Goal: Task Accomplishment & Management: Use online tool/utility

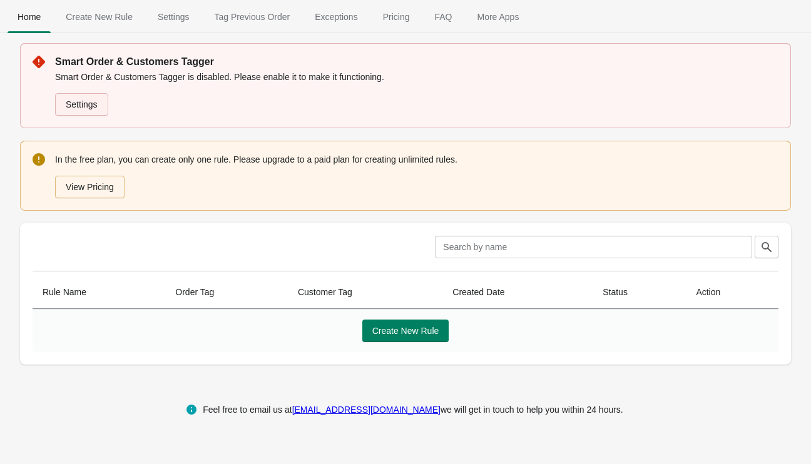
click at [86, 110] on link "Settings" at bounding box center [81, 104] width 53 height 23
click at [396, 340] on button "Create New Rule" at bounding box center [405, 331] width 87 height 23
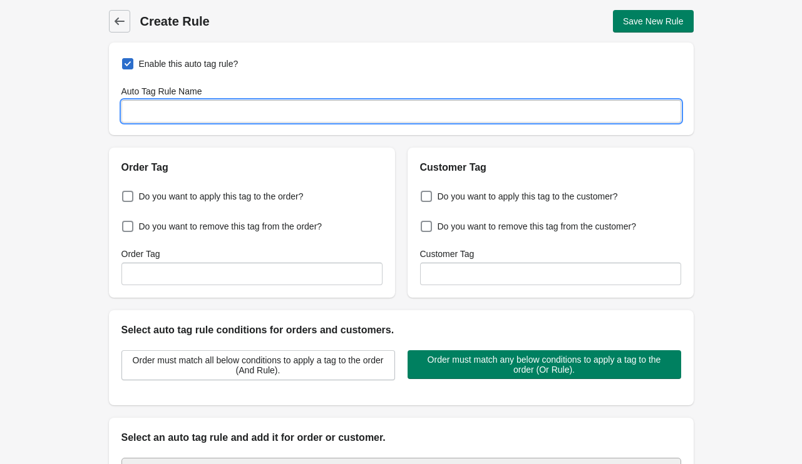
click at [180, 111] on input "Auto Tag Rule Name" at bounding box center [401, 111] width 560 height 23
type input "Large Letter"
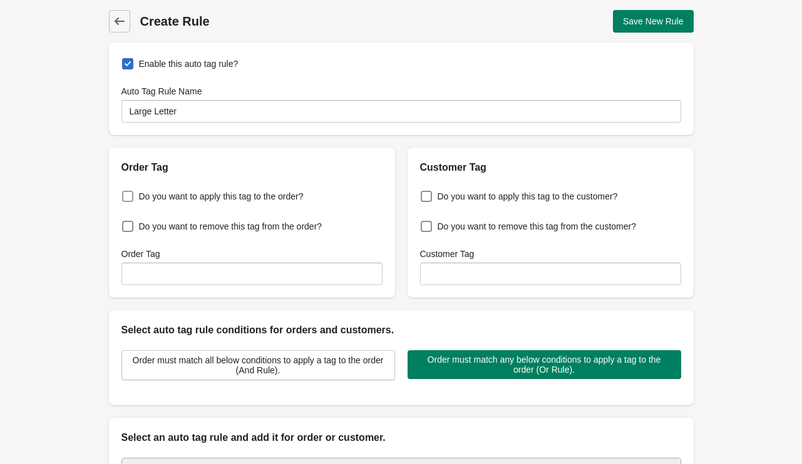
click at [291, 202] on span "Do you want to apply this tag to the order?" at bounding box center [221, 196] width 165 height 13
click at [125, 193] on input "Do you want to apply this tag to the order?" at bounding box center [125, 193] width 1 height 1
checkbox input "true"
click at [265, 277] on input "Order Tag" at bounding box center [251, 274] width 261 height 23
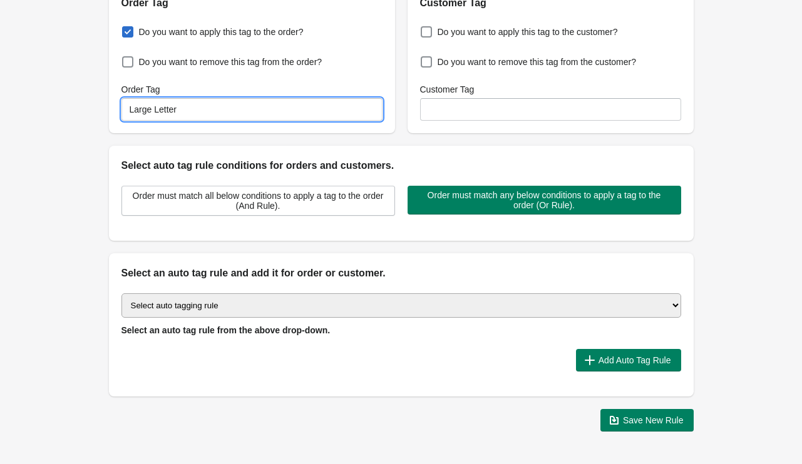
scroll to position [165, 0]
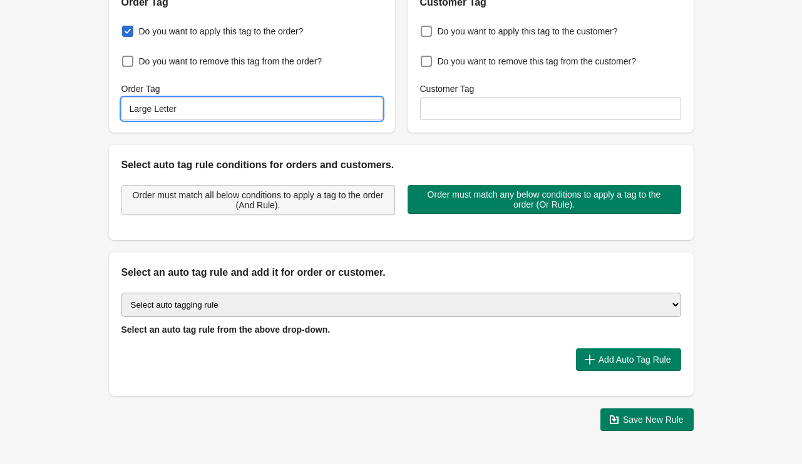
type input "Large Letter"
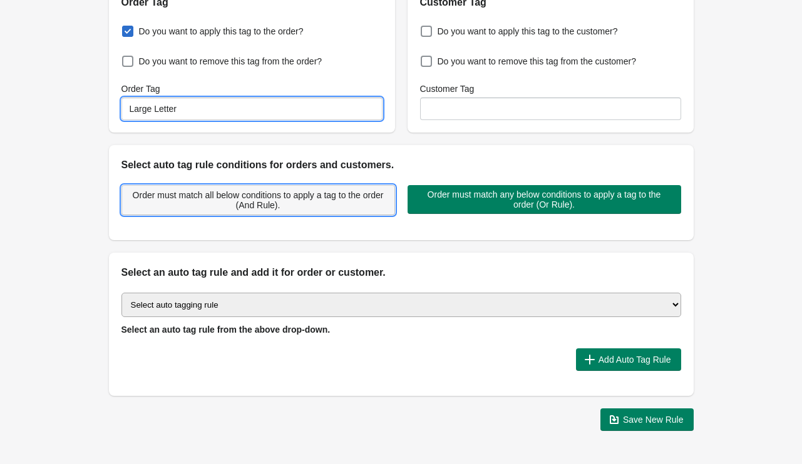
click at [325, 212] on button "Order must match all below conditions to apply a tag to the order (And Rule)." at bounding box center [258, 200] width 274 height 30
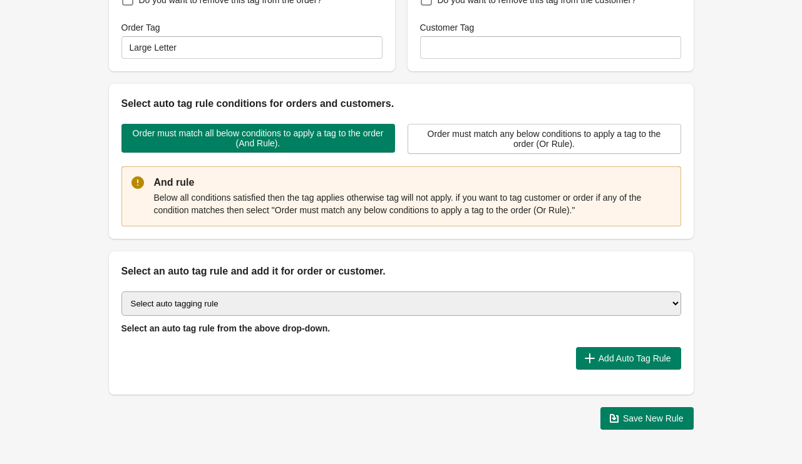
scroll to position [225, 0]
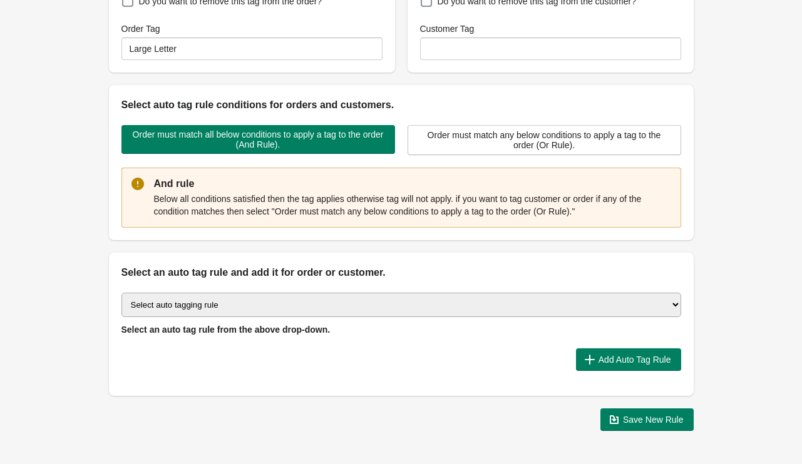
click at [295, 300] on select "Select auto tagging rule Tag by order amount Tag based on the order count (Volu…" at bounding box center [401, 305] width 560 height 24
select select "23"
click at [121, 293] on select "Select auto tagging rule Tag by order amount Tag based on the order count (Volu…" at bounding box center [401, 305] width 560 height 24
click at [596, 354] on span "Add Auto Tag Rule" at bounding box center [628, 360] width 85 height 13
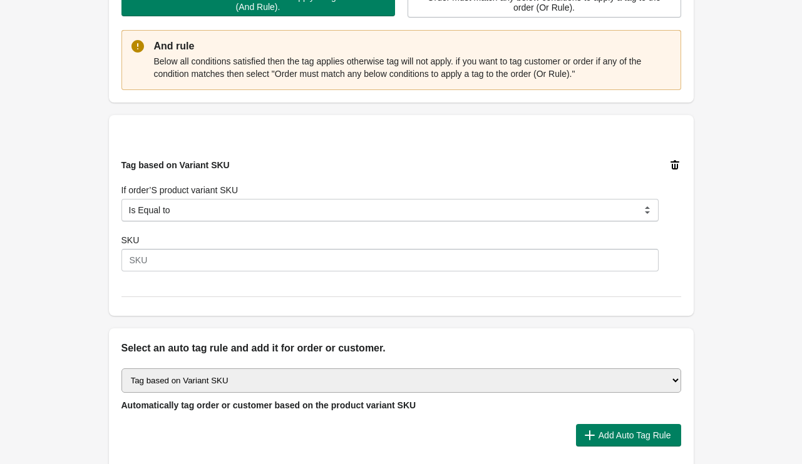
scroll to position [363, 0]
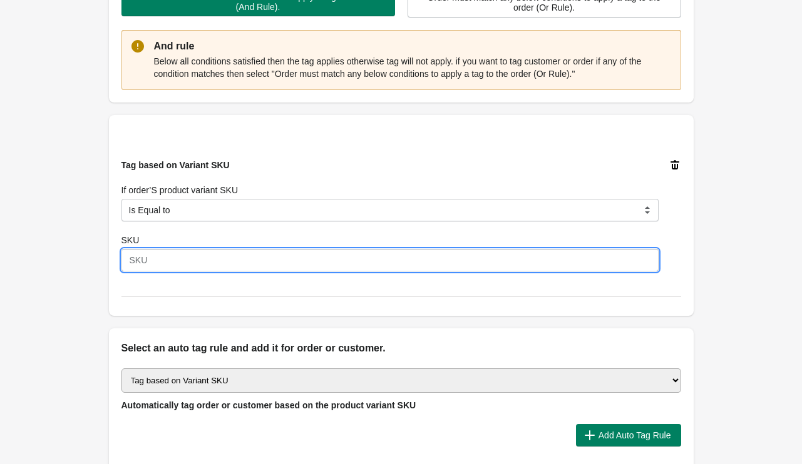
click at [326, 268] on input "SKU" at bounding box center [389, 260] width 537 height 23
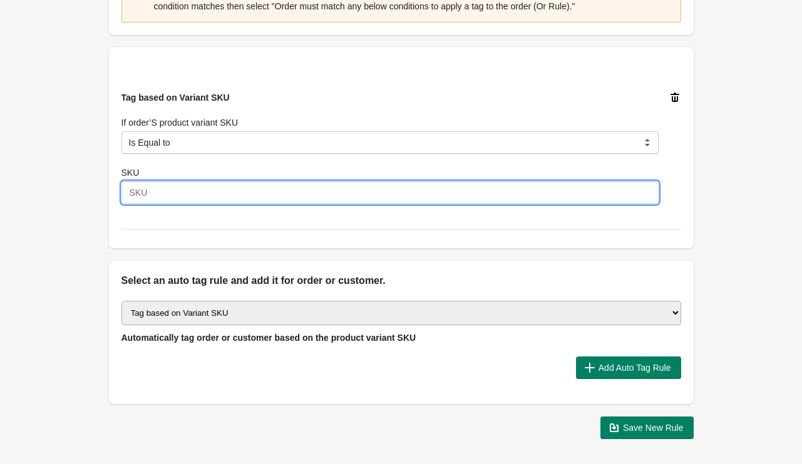
scroll to position [428, 0]
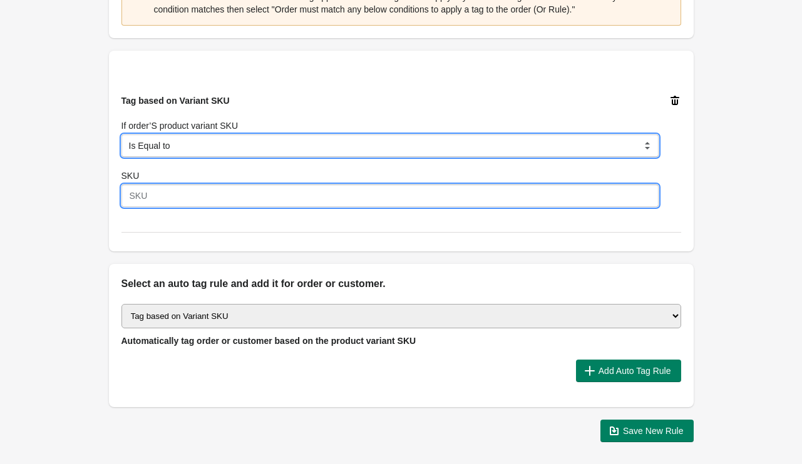
click at [645, 142] on select "Is Equal to Contain Is not Equal to Does not Contain Is Either Start With" at bounding box center [389, 146] width 537 height 23
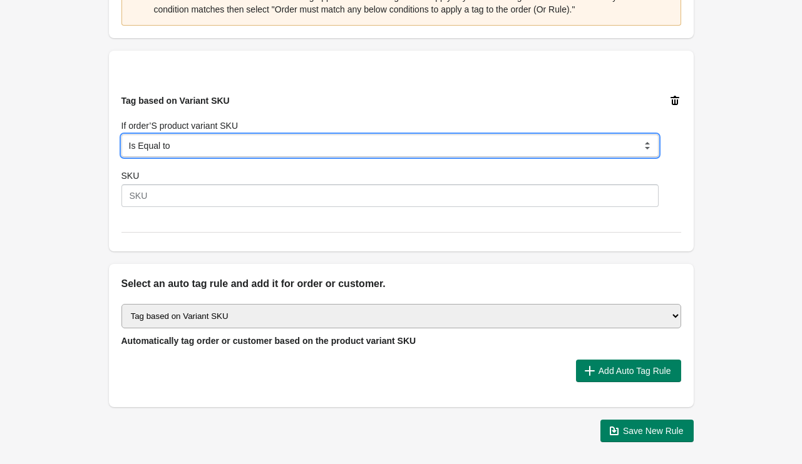
select select "9"
click at [121, 135] on select "Is Equal to Contain Is not Equal to Does not Contain Is Either Start With" at bounding box center [389, 146] width 537 height 23
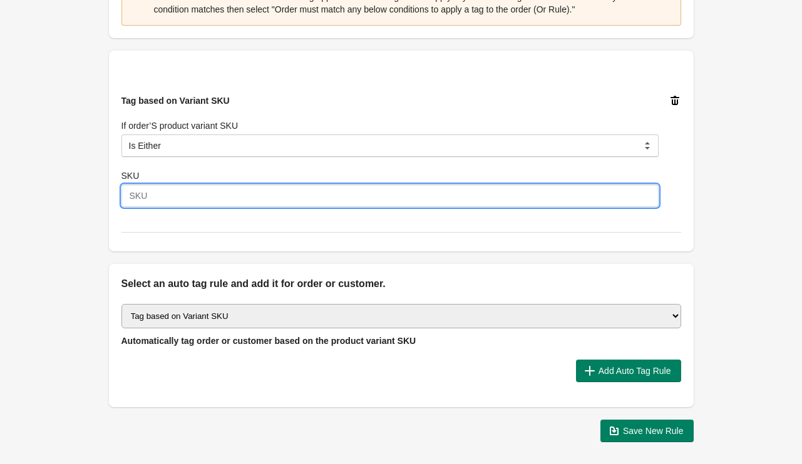
click at [444, 195] on input "SKU" at bounding box center [389, 196] width 537 height 23
paste input "[CREDIT_CARD_NUMBER]"
type input "[CREDIT_CARD_NUMBER]"
click at [255, 225] on div "Tag based on Variant SKU If order’S product variant SKU Is Equal to Contain Is …" at bounding box center [401, 150] width 560 height 163
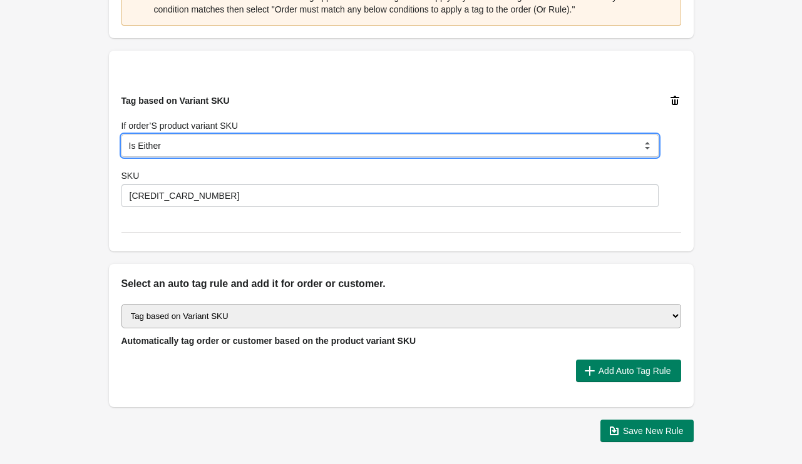
click at [233, 150] on select "Is Equal to Contain Is not Equal to Does not Contain Is Either Start With" at bounding box center [389, 146] width 537 height 23
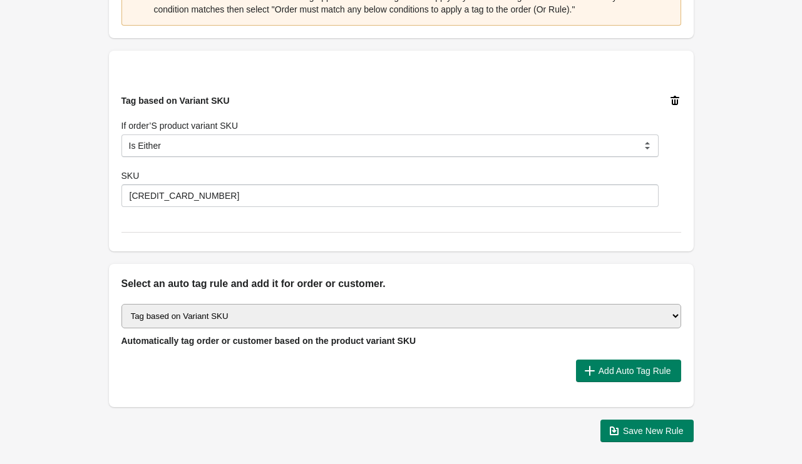
click at [95, 141] on div "Back Create Rule Save New Rule Enable this auto tag rule? Auto Tag Rule Name La…" at bounding box center [401, 12] width 625 height 880
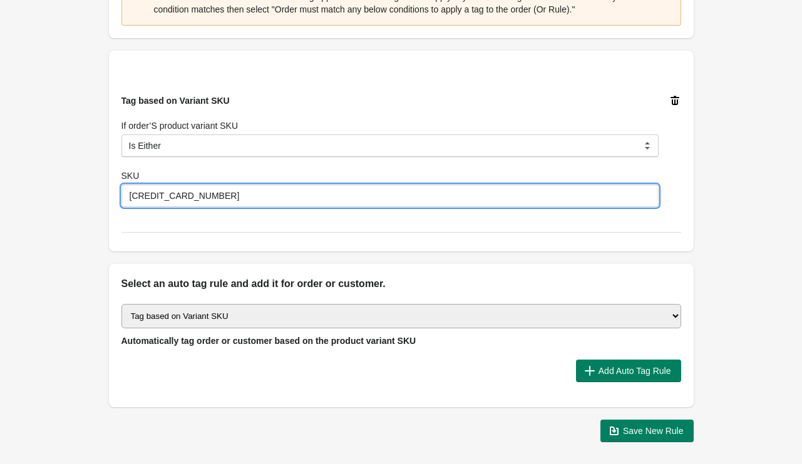
click at [238, 205] on input "[CREDIT_CARD_NUMBER]" at bounding box center [389, 196] width 537 height 23
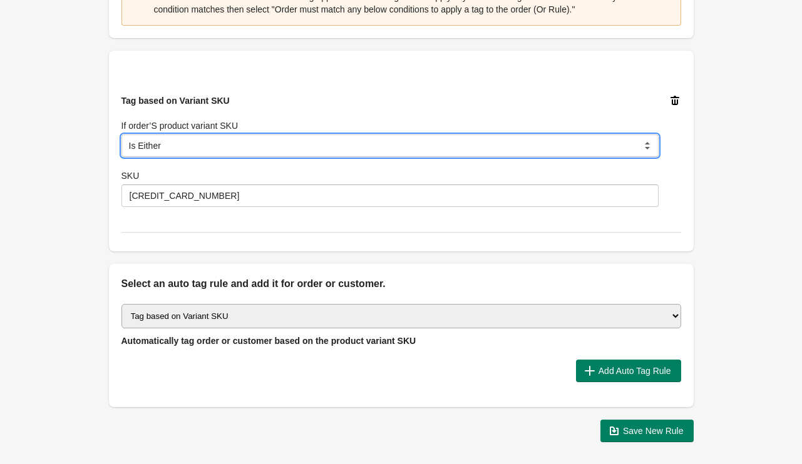
click at [379, 149] on select "Is Equal to Contain Is not Equal to Does not Contain Is Either Start With" at bounding box center [389, 146] width 537 height 23
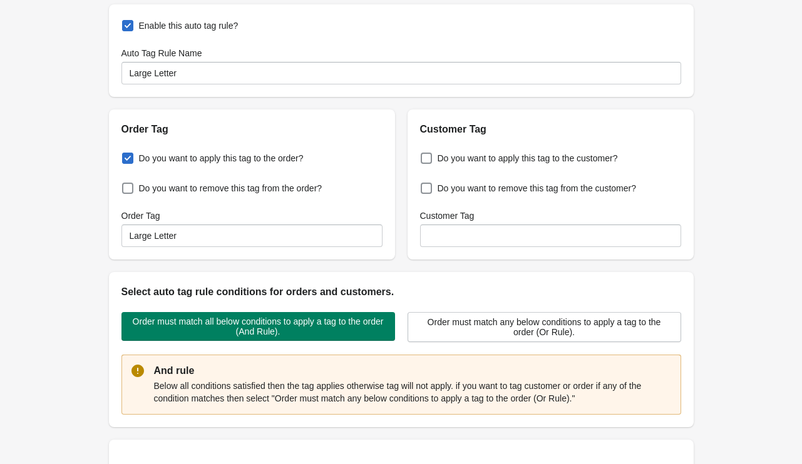
scroll to position [0, 0]
